Goal: Navigation & Orientation: Understand site structure

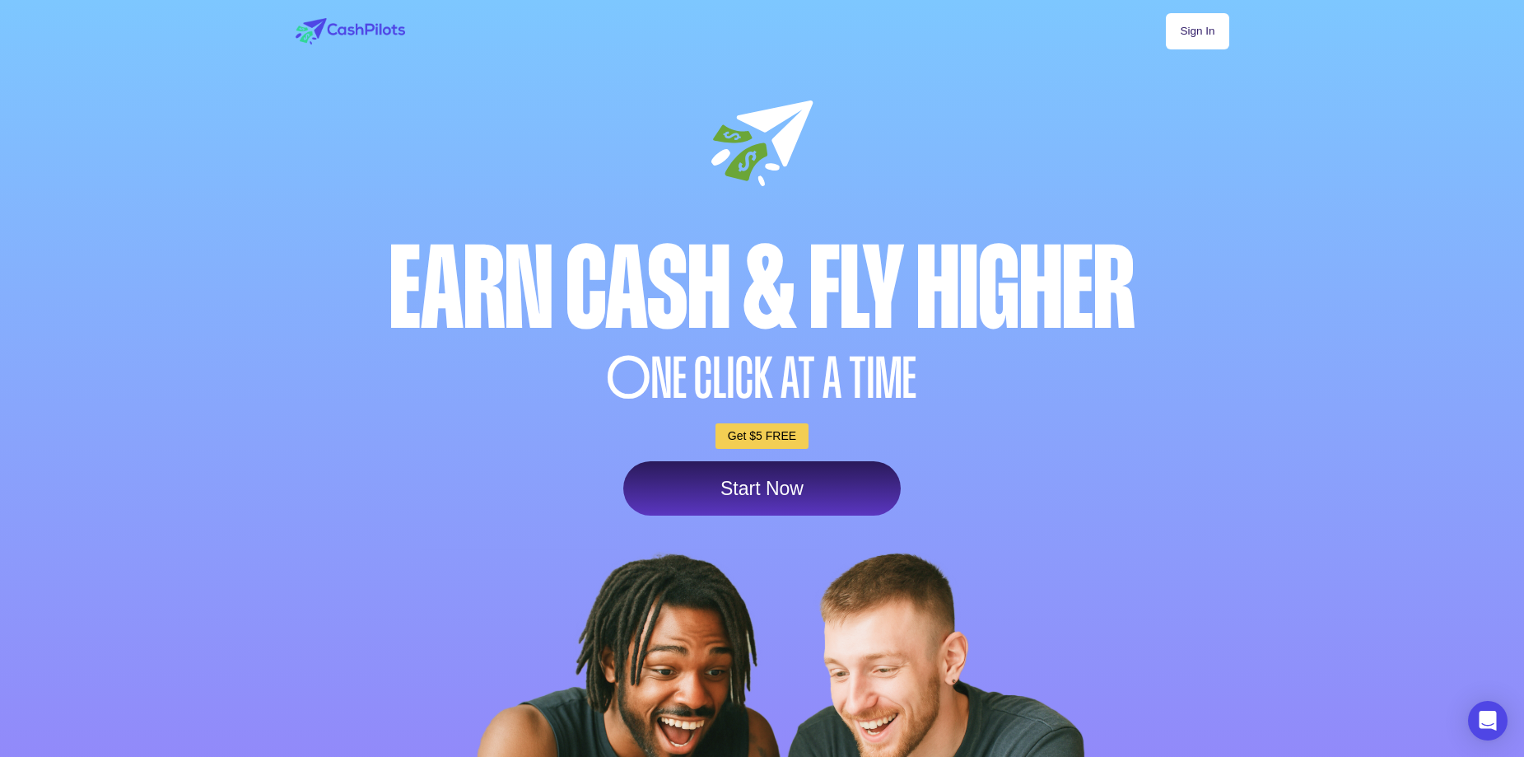
click at [1190, 17] on link "Sign In" at bounding box center [1197, 31] width 63 height 36
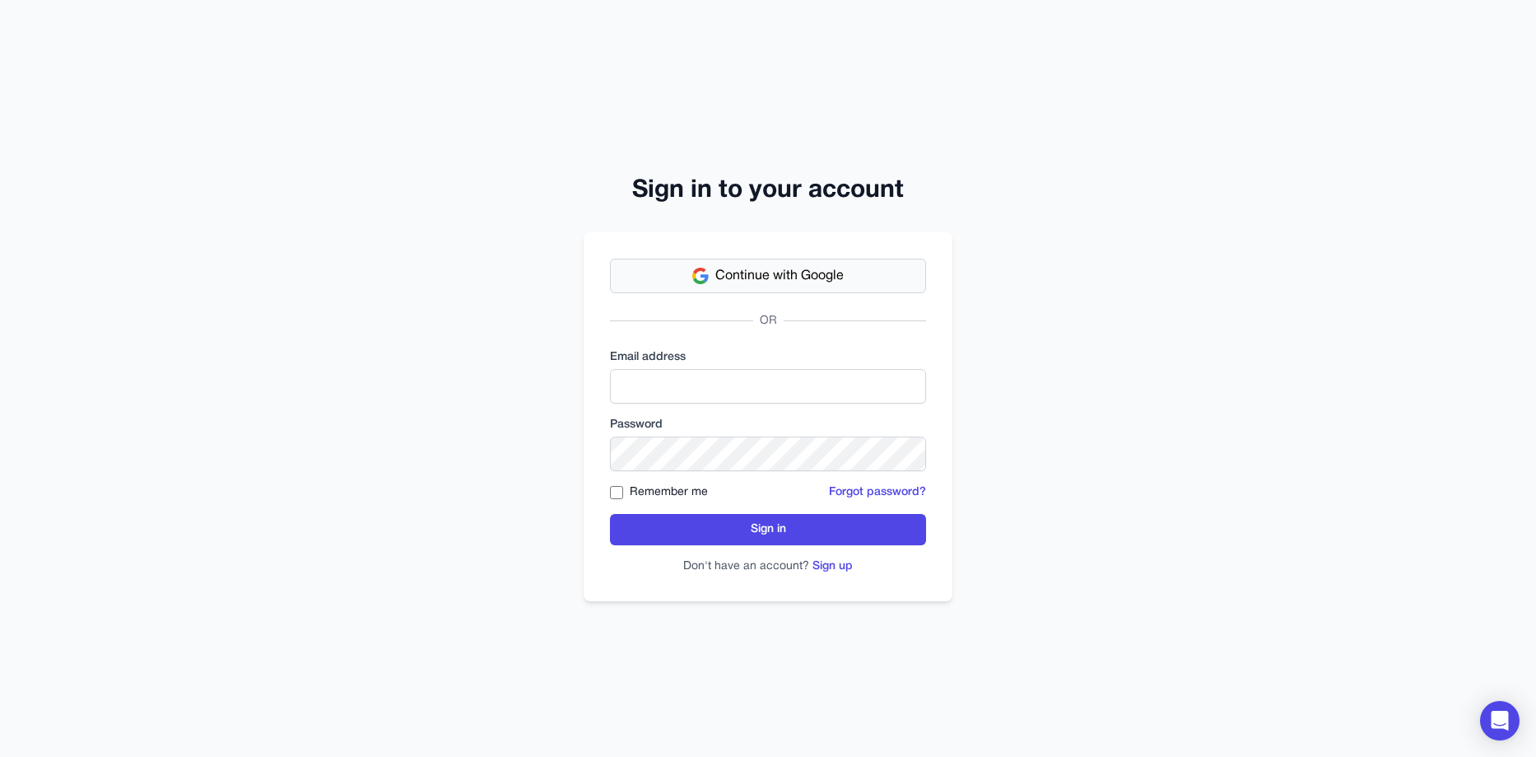
click at [757, 274] on span "Continue with Google" at bounding box center [779, 276] width 128 height 20
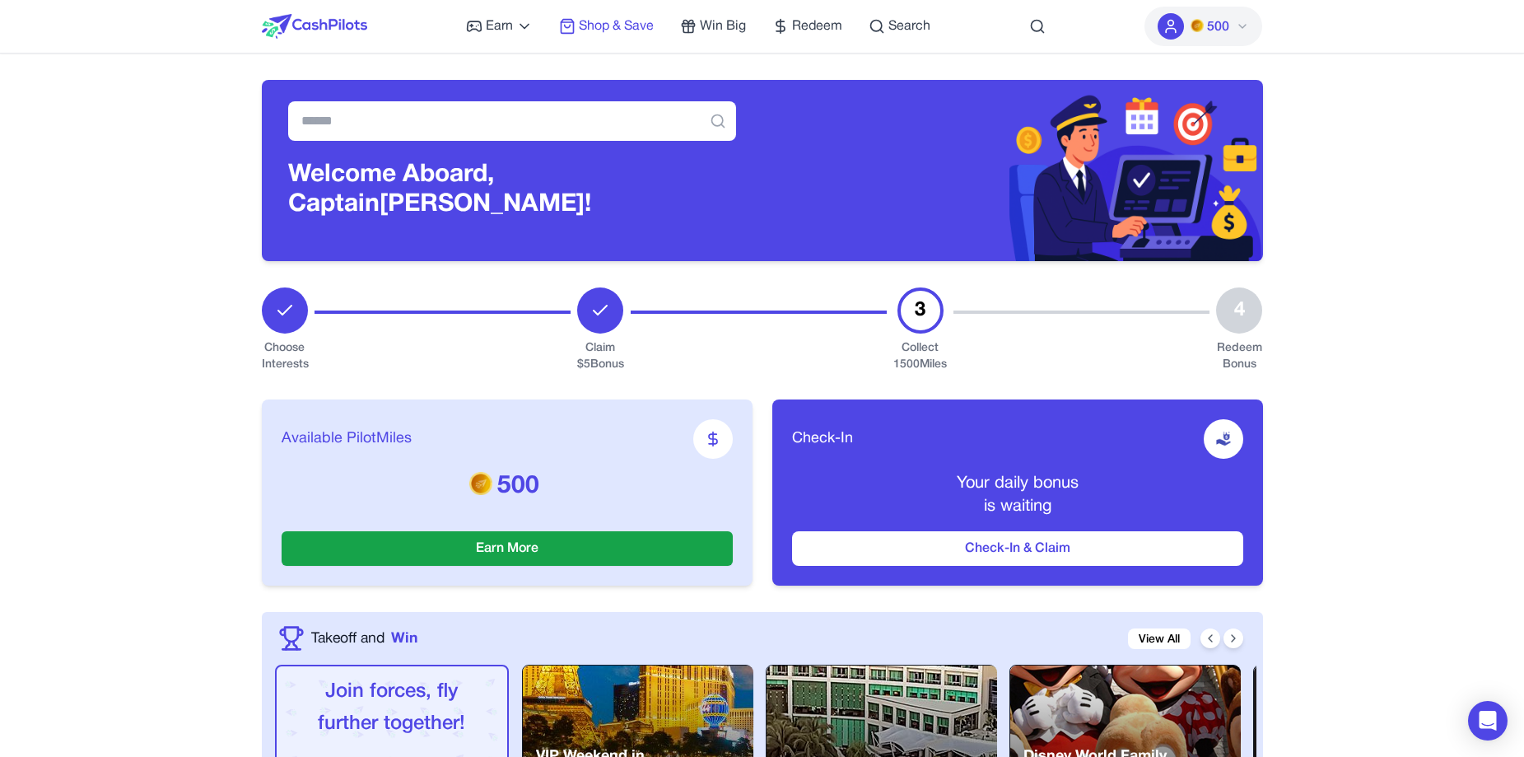
click at [609, 26] on span "Shop & Save" at bounding box center [616, 26] width 75 height 20
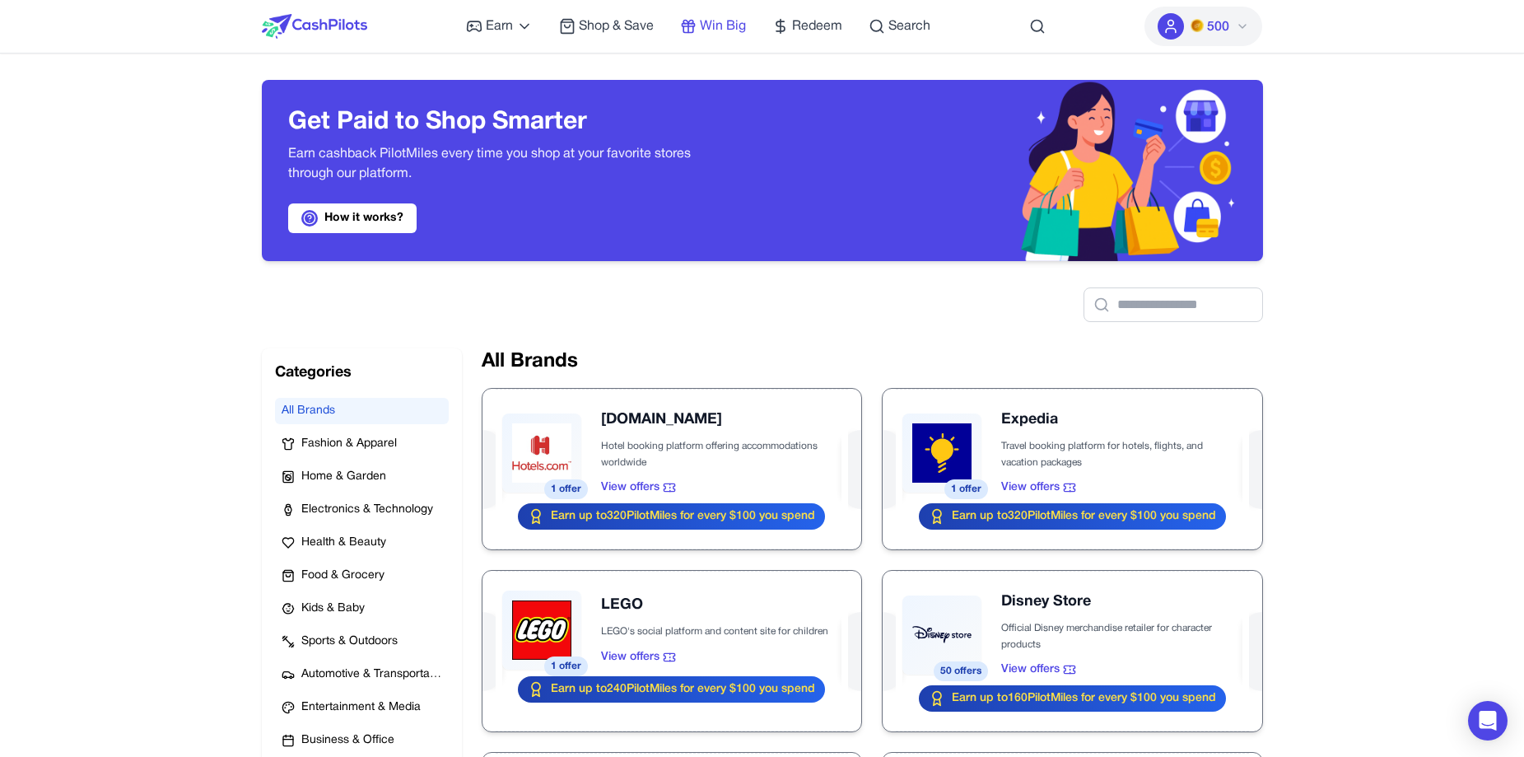
click at [728, 20] on span "Win Big" at bounding box center [723, 26] width 46 height 20
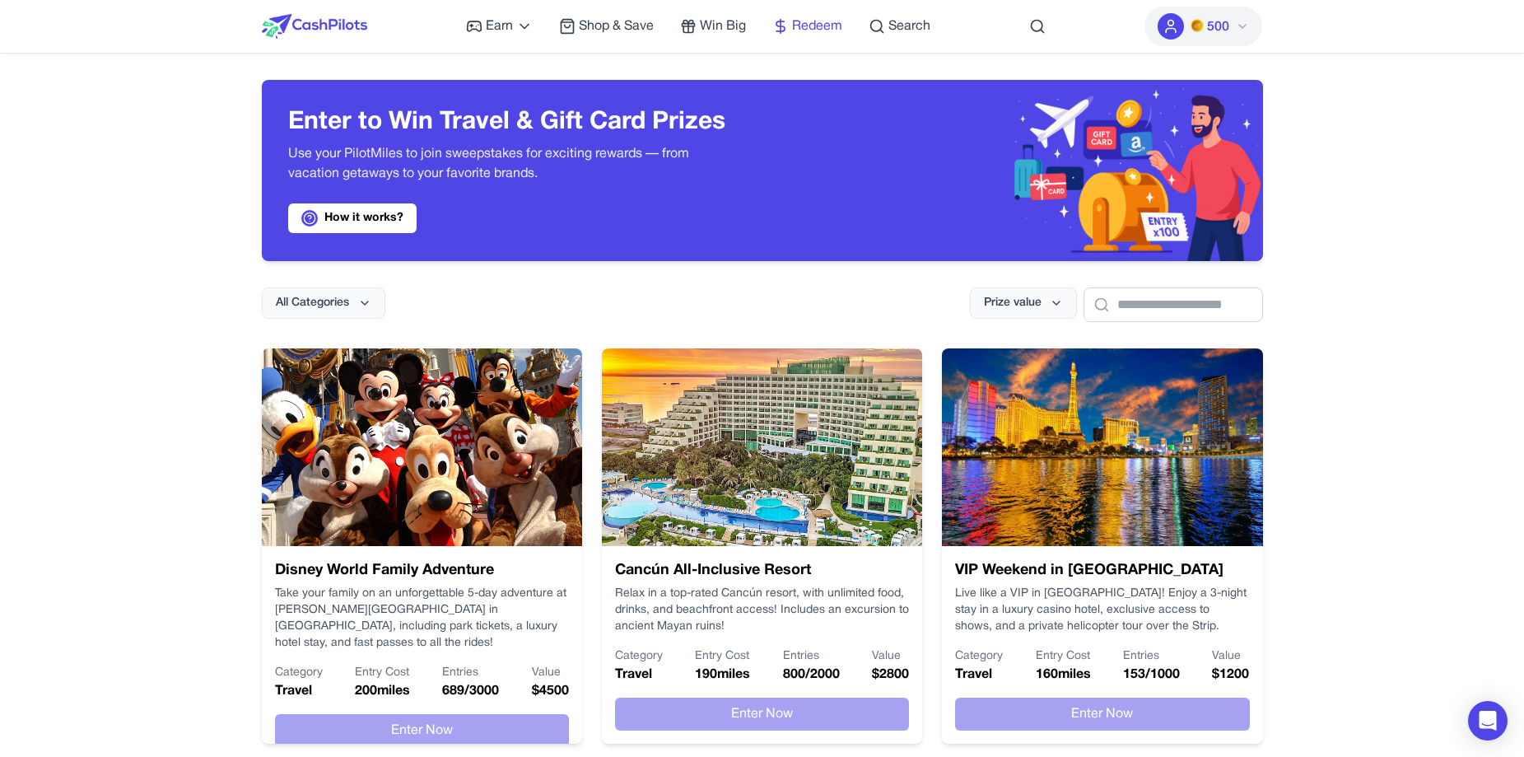
click at [785, 25] on icon at bounding box center [780, 26] width 16 height 16
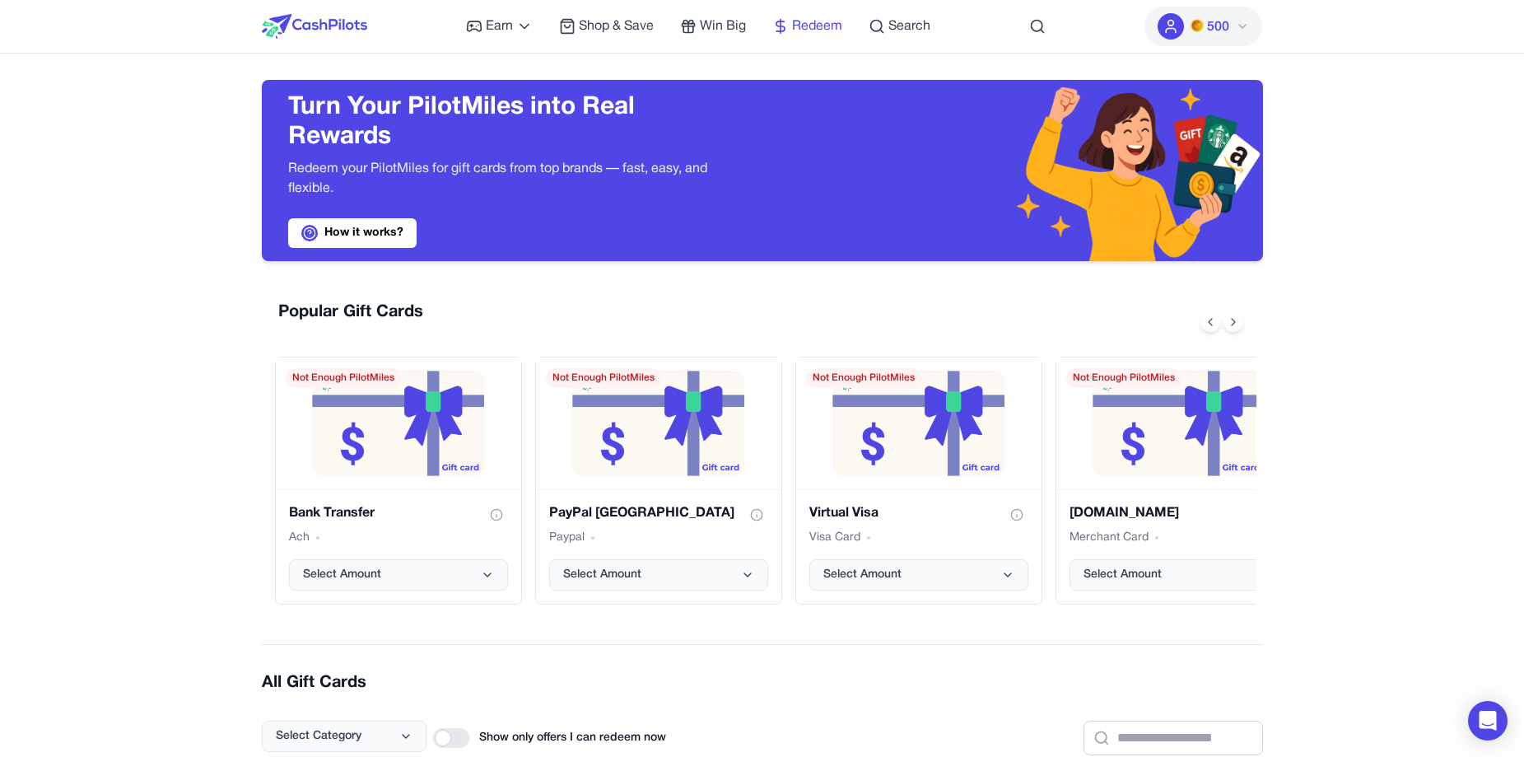
click at [823, 26] on span "Redeem" at bounding box center [817, 26] width 50 height 20
click at [806, 28] on span "Redeem" at bounding box center [817, 26] width 50 height 20
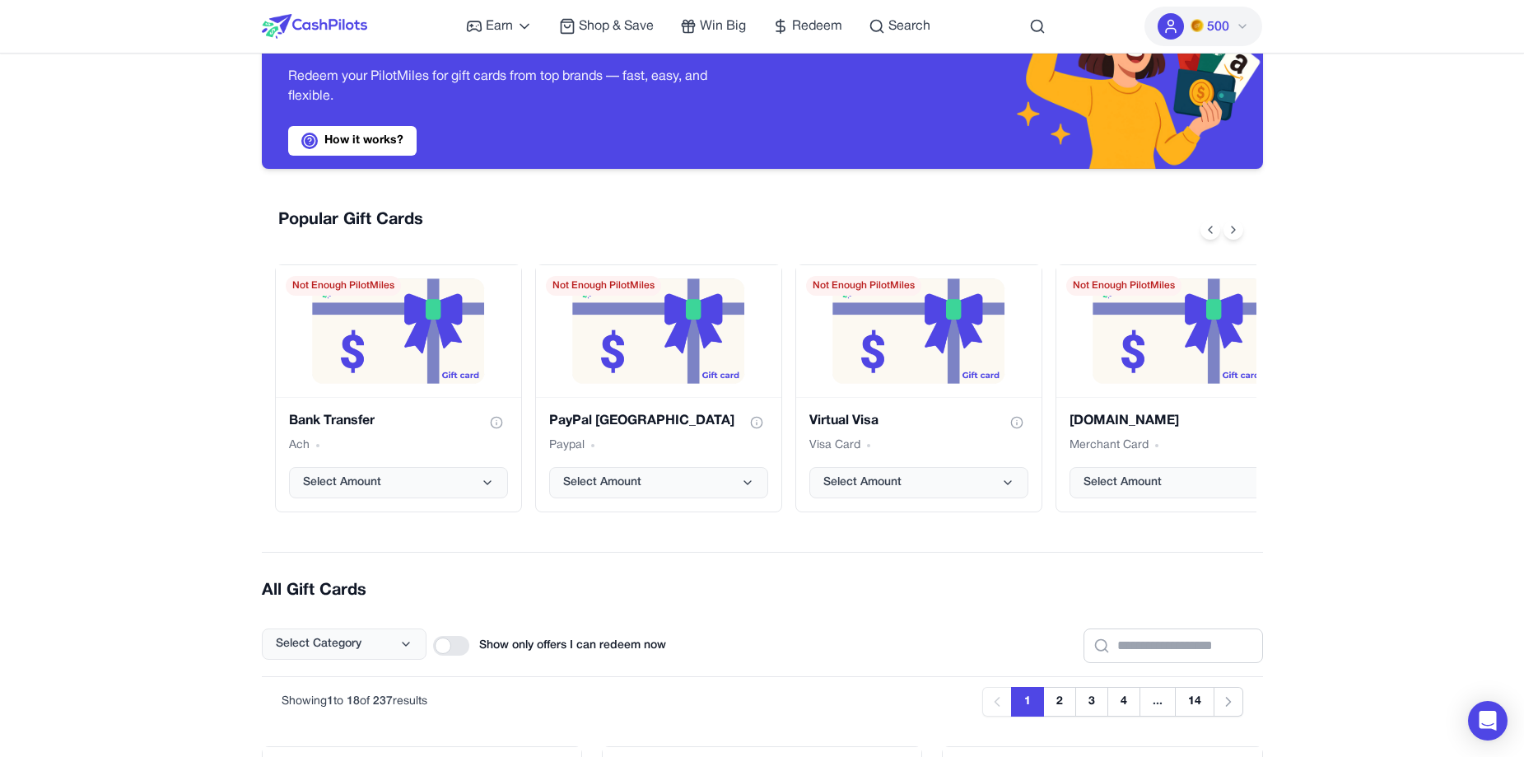
scroll to position [82, 0]
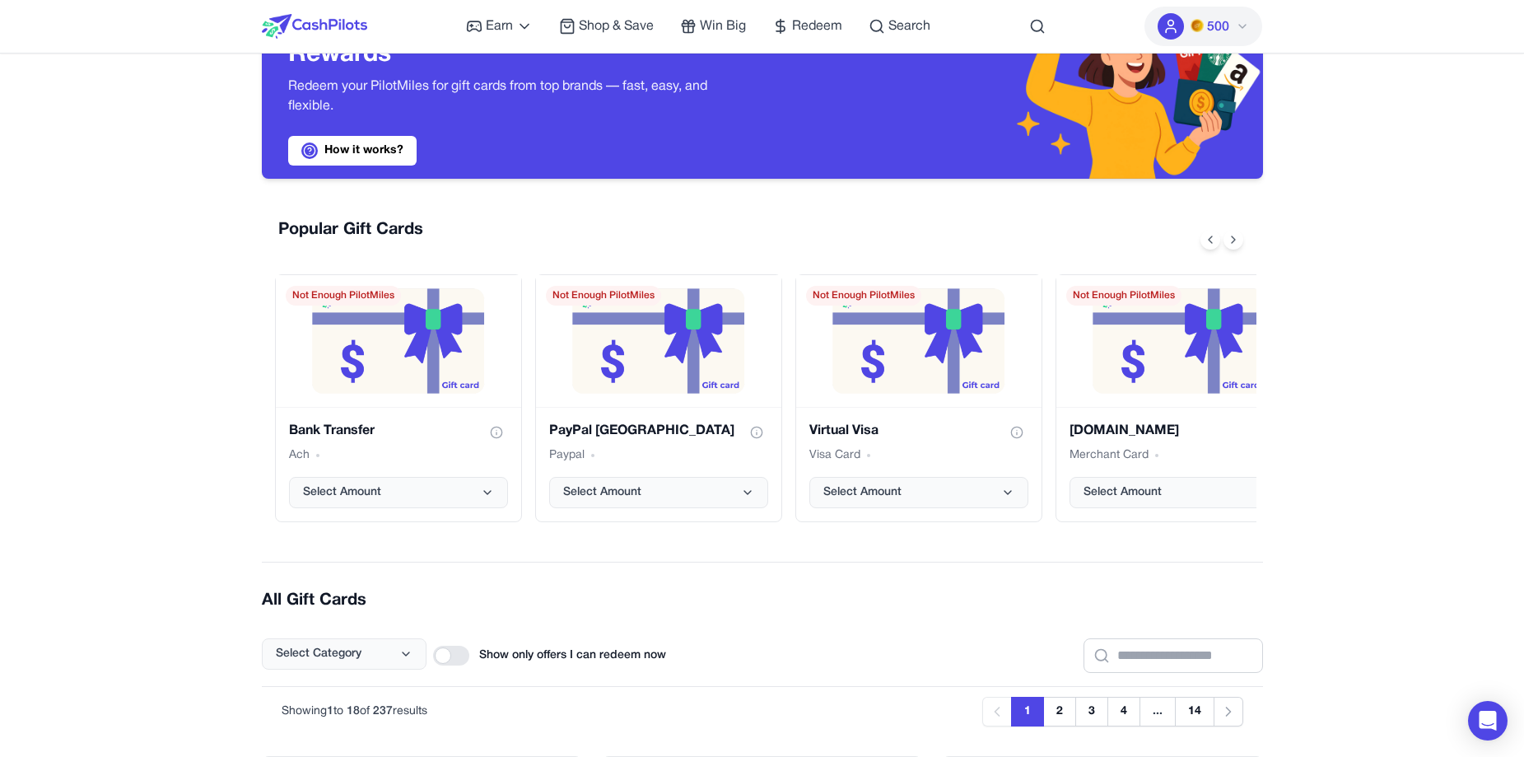
click at [334, 22] on img at bounding box center [314, 26] width 105 height 25
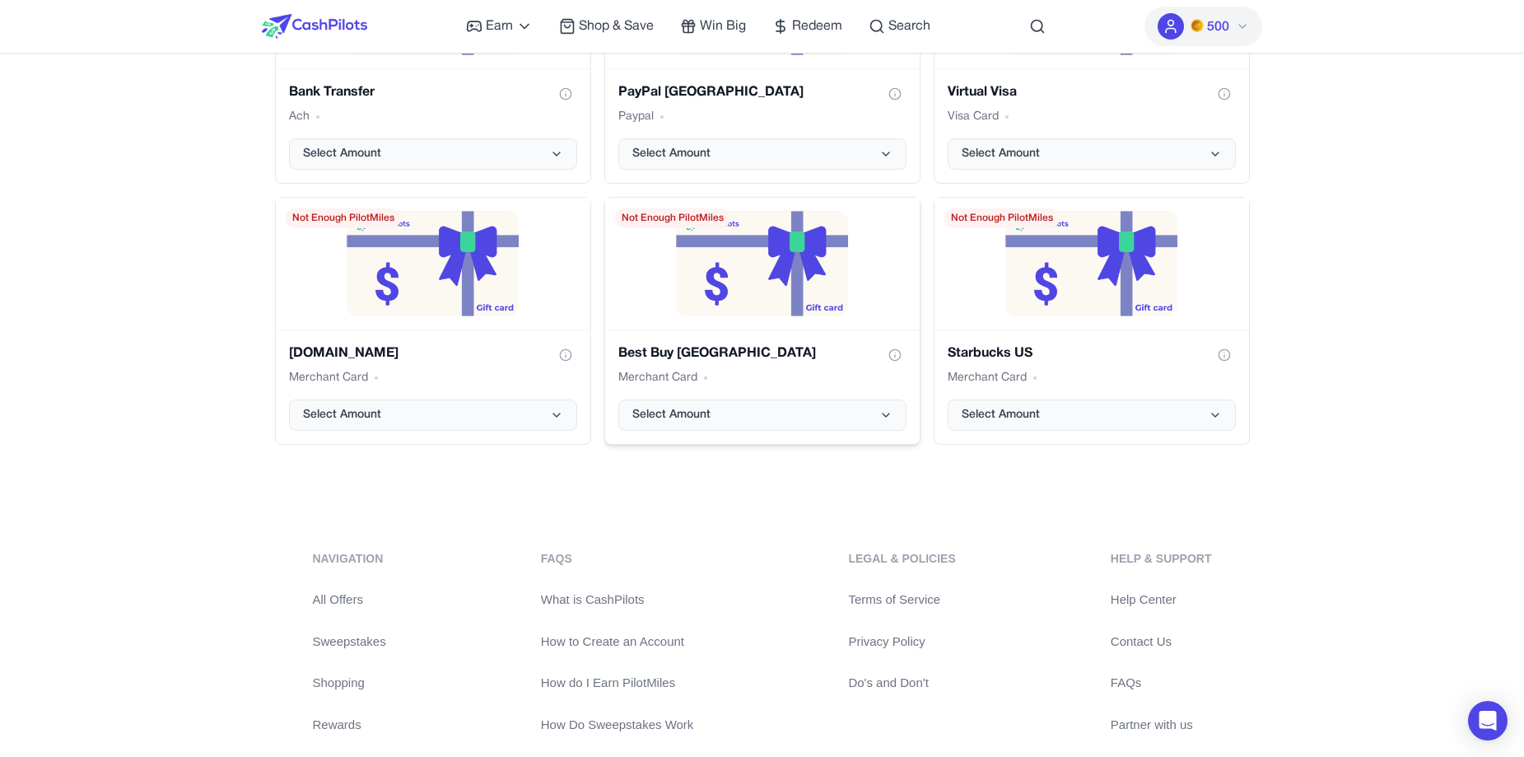
scroll to position [3424, 0]
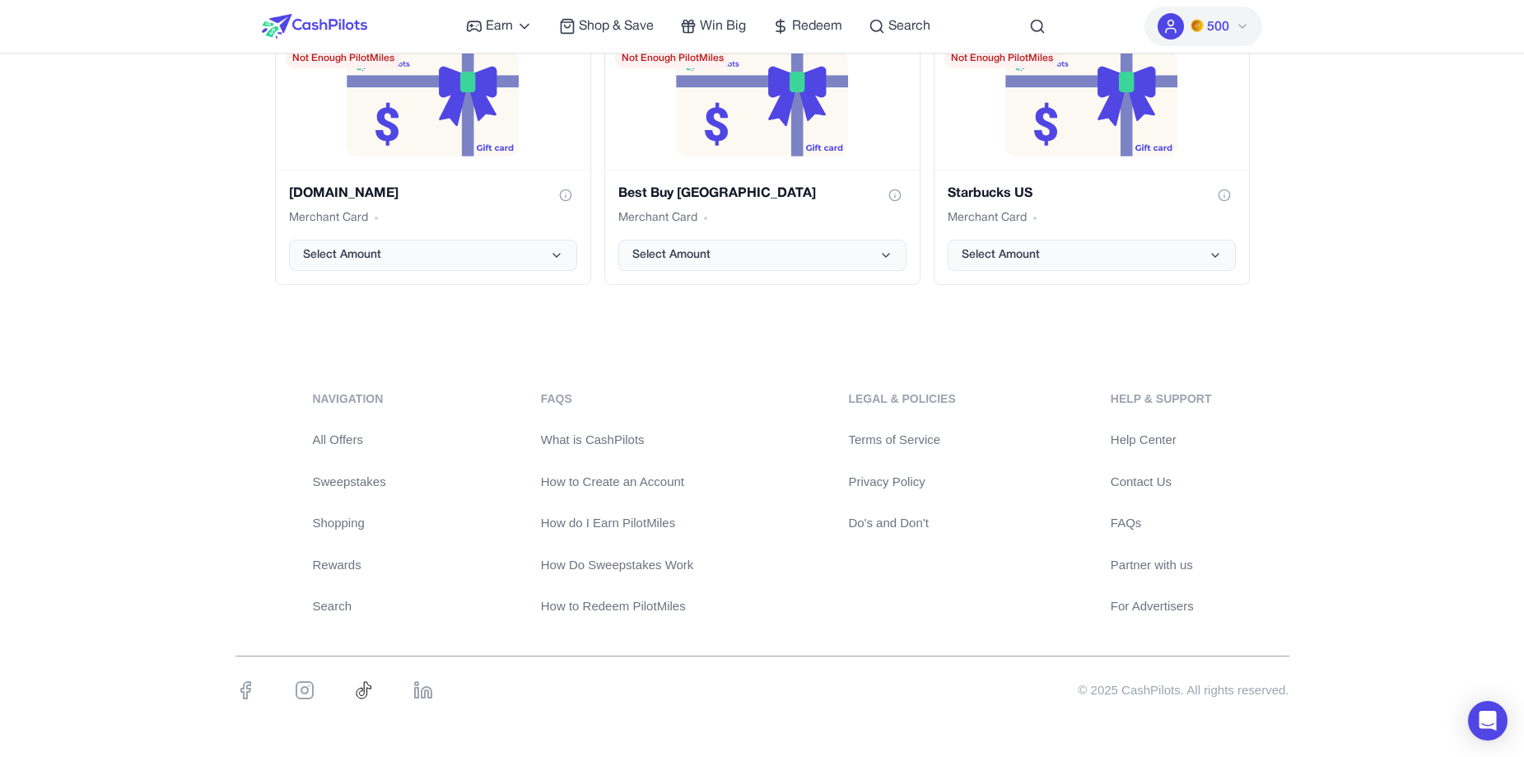
click at [351, 439] on link "All Offers" at bounding box center [349, 440] width 73 height 19
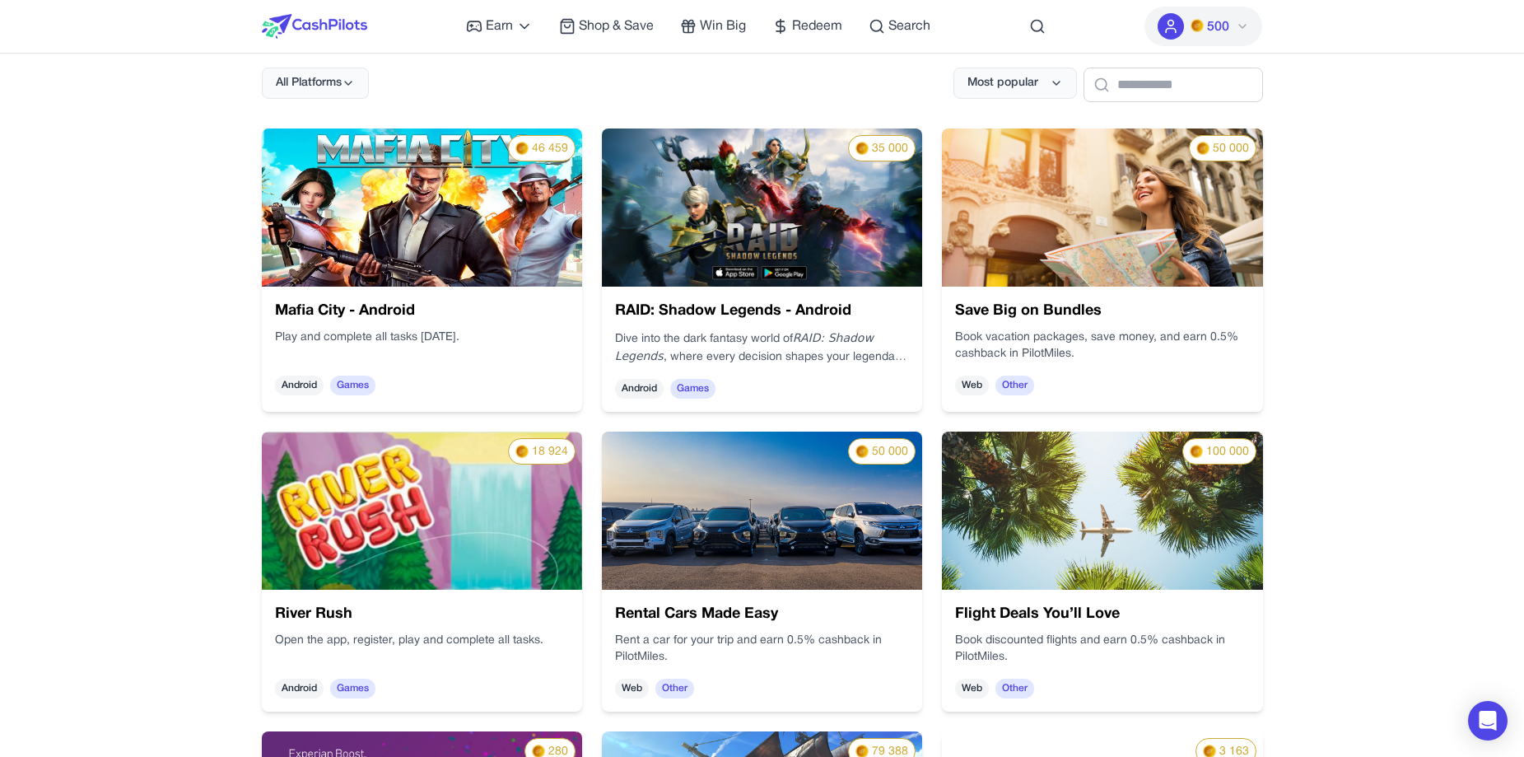
scroll to position [165, 0]
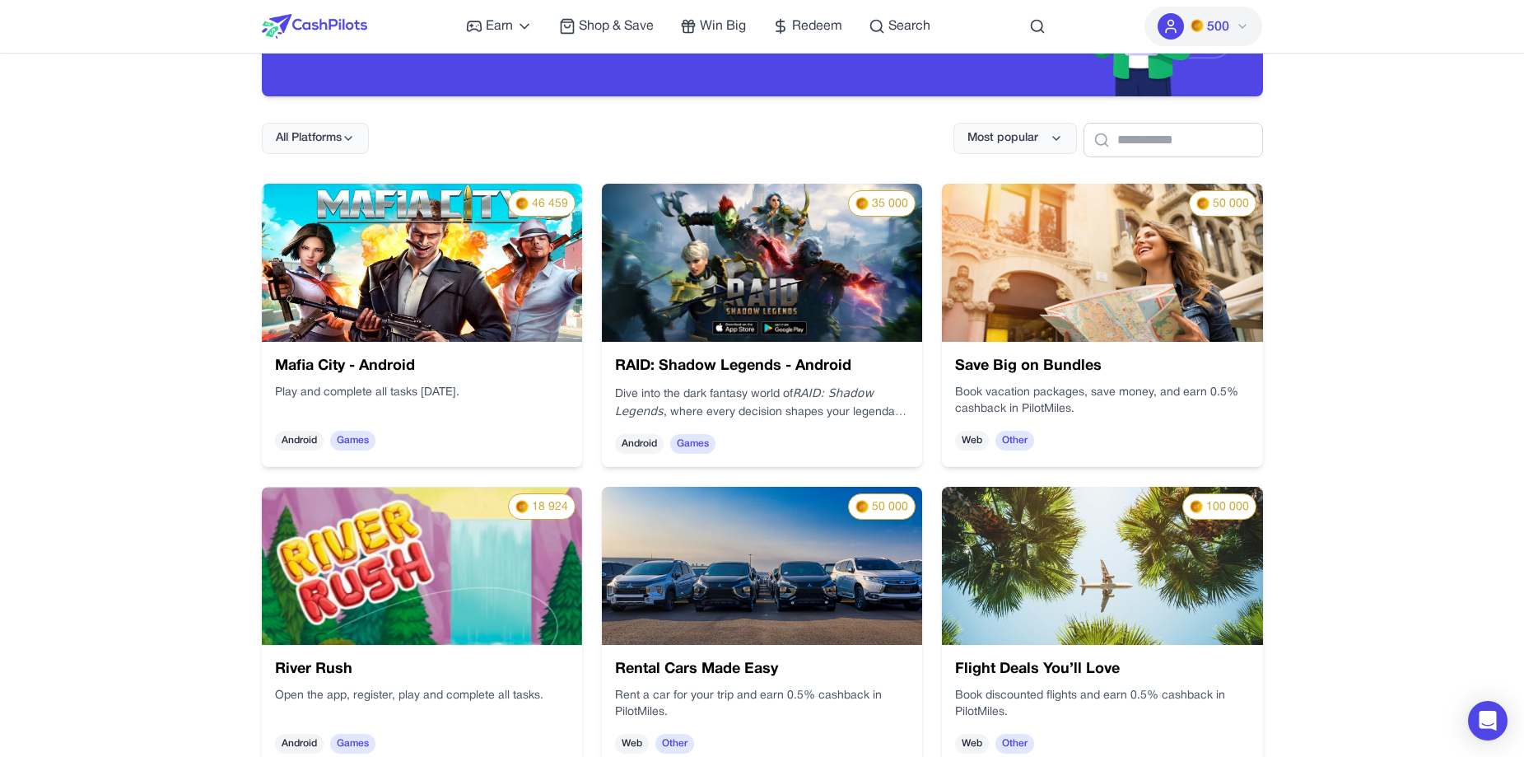
click at [300, 21] on img at bounding box center [314, 26] width 105 height 25
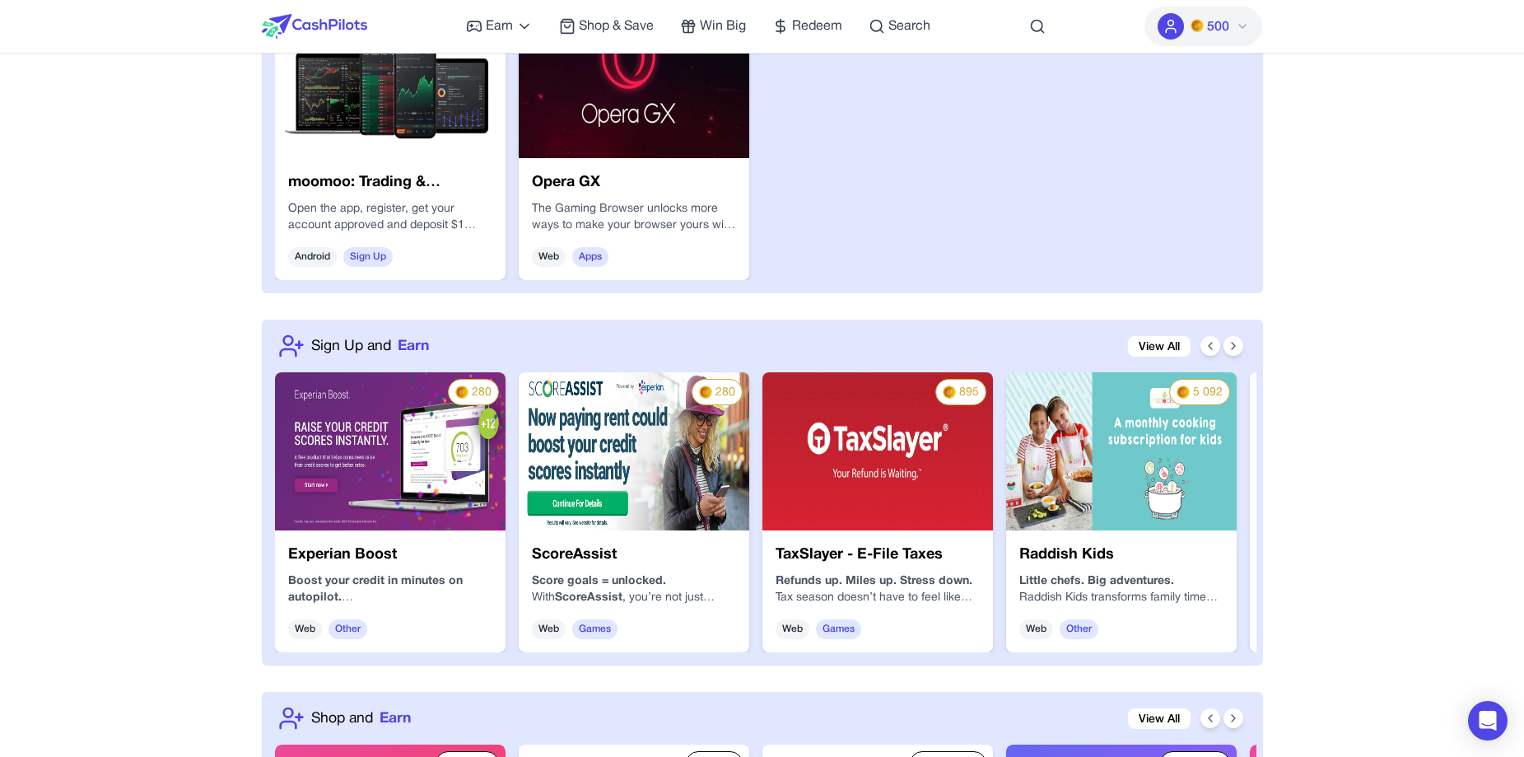
scroll to position [1482, 0]
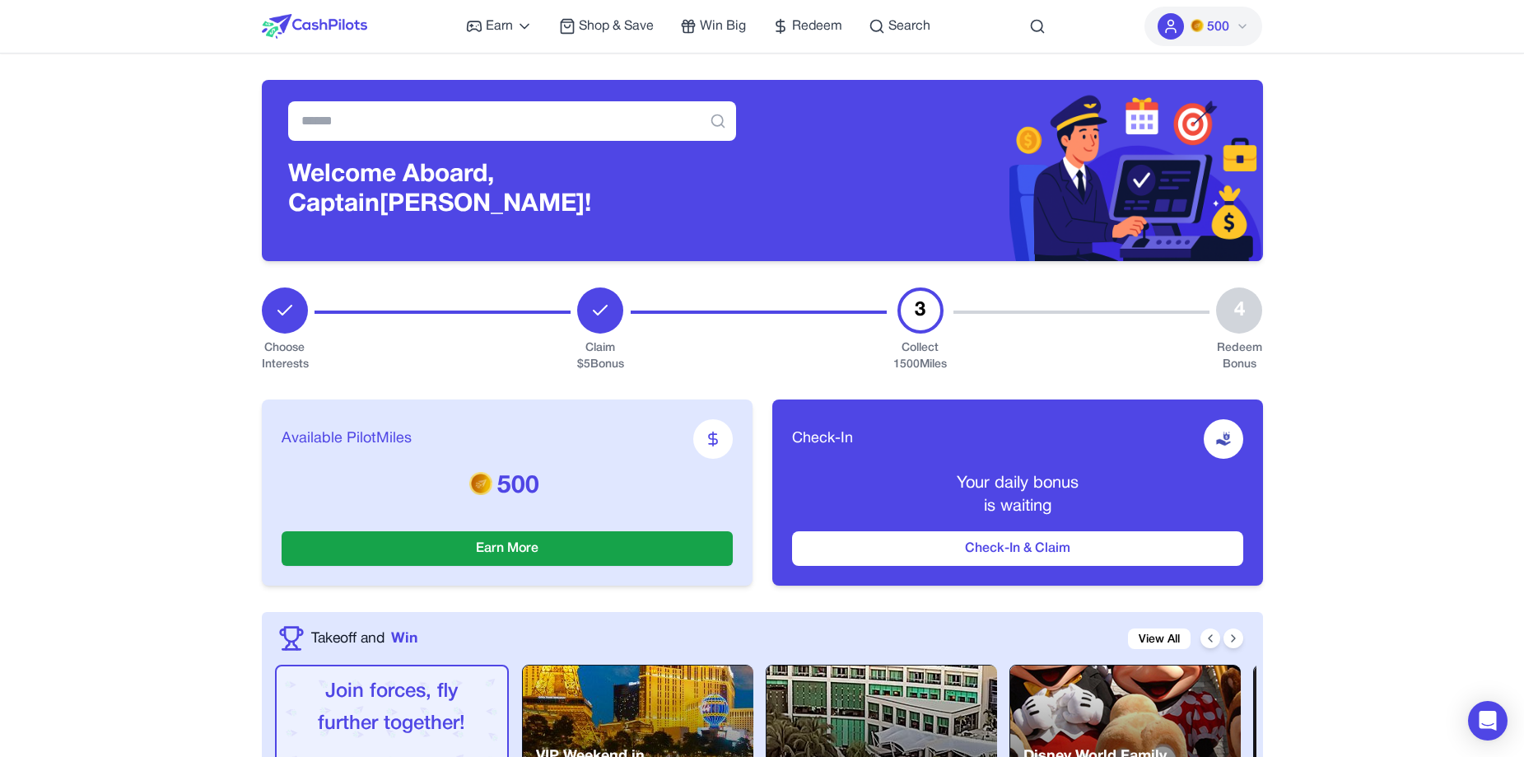
drag, startPoint x: 417, startPoint y: 2, endPoint x: 1376, endPoint y: 58, distance: 960.7
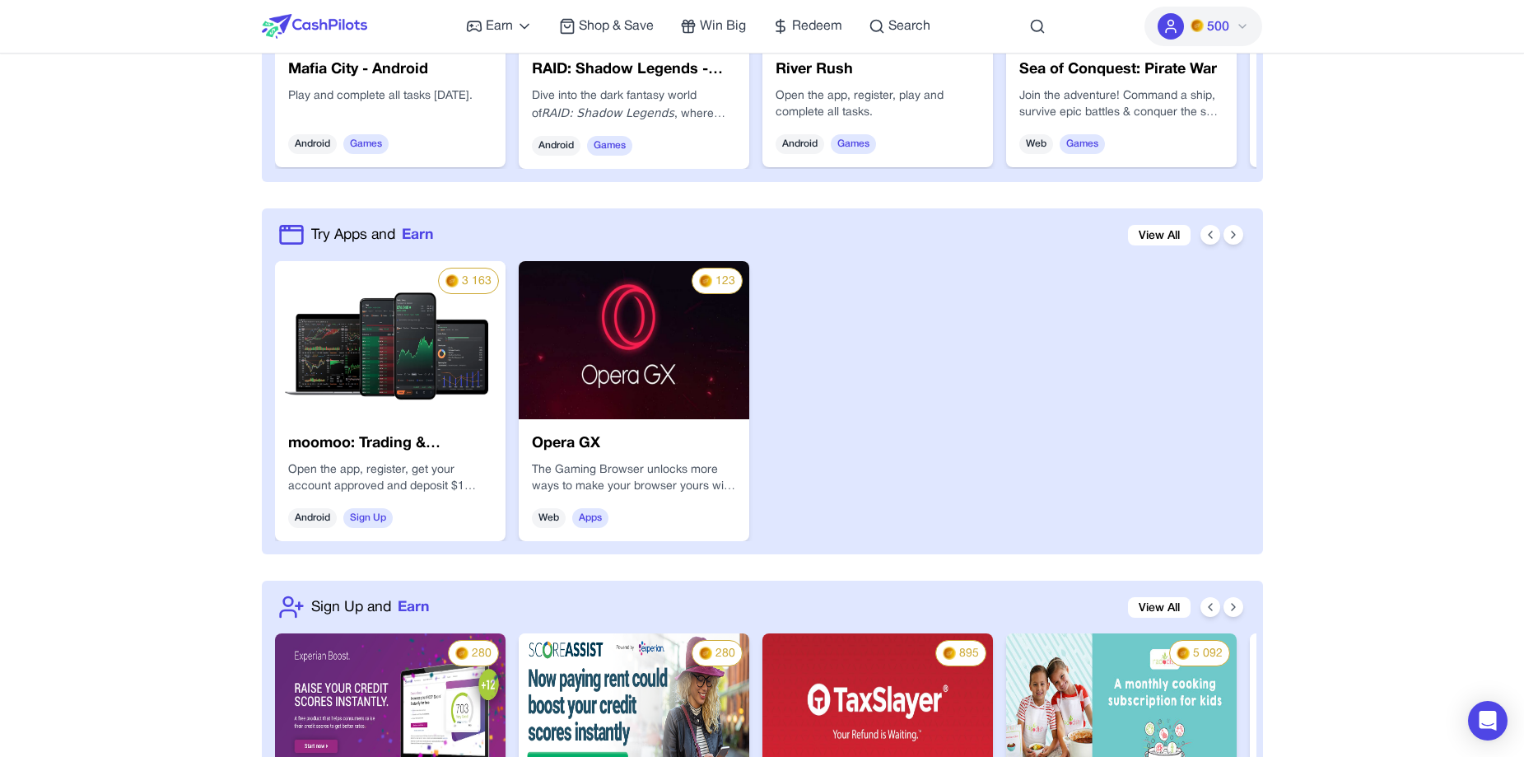
scroll to position [1153, 0]
